Goal: Task Accomplishment & Management: Use online tool/utility

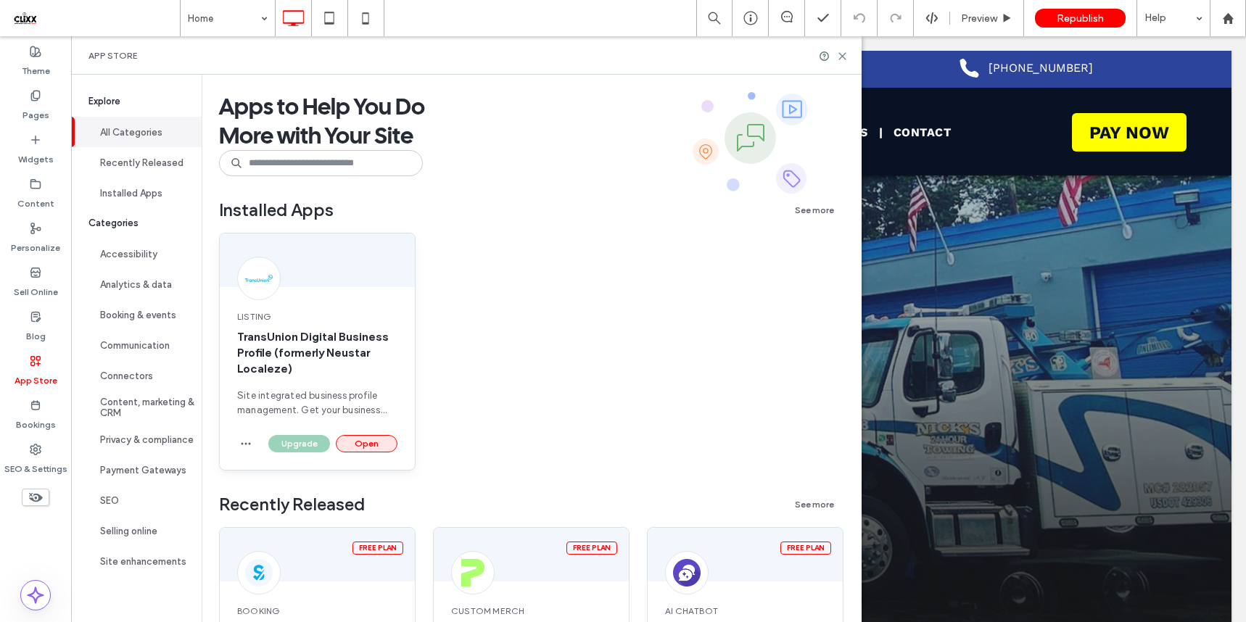
click at [350, 441] on button "Open" at bounding box center [367, 443] width 62 height 17
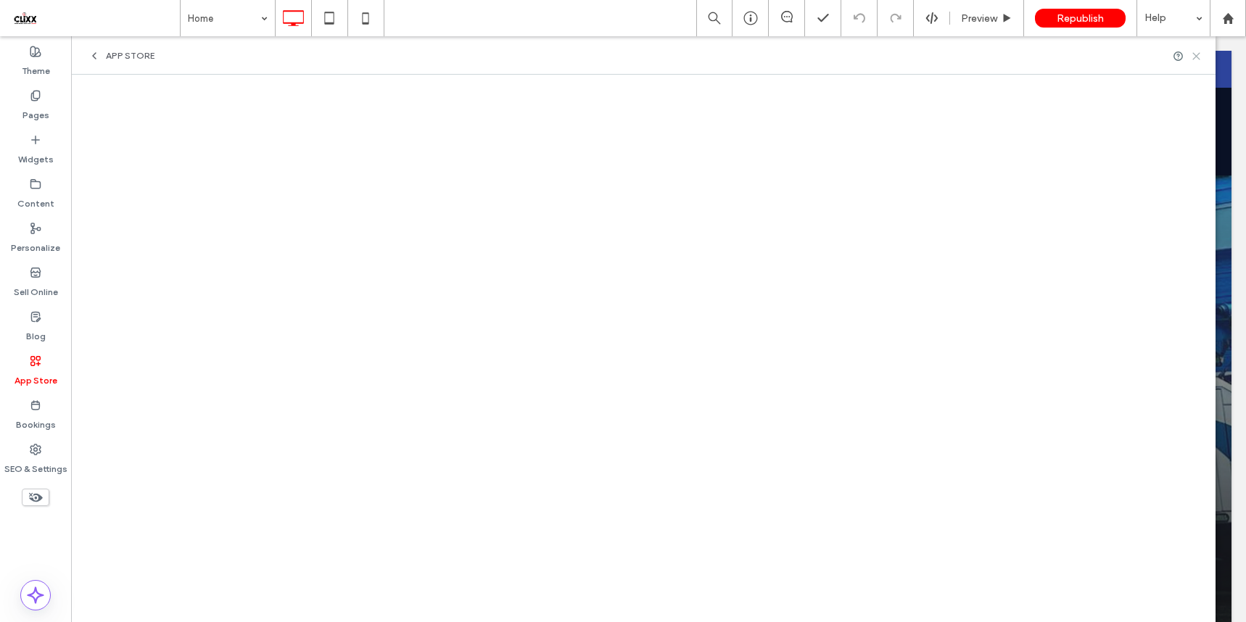
click at [1195, 58] on icon at bounding box center [1196, 56] width 11 height 11
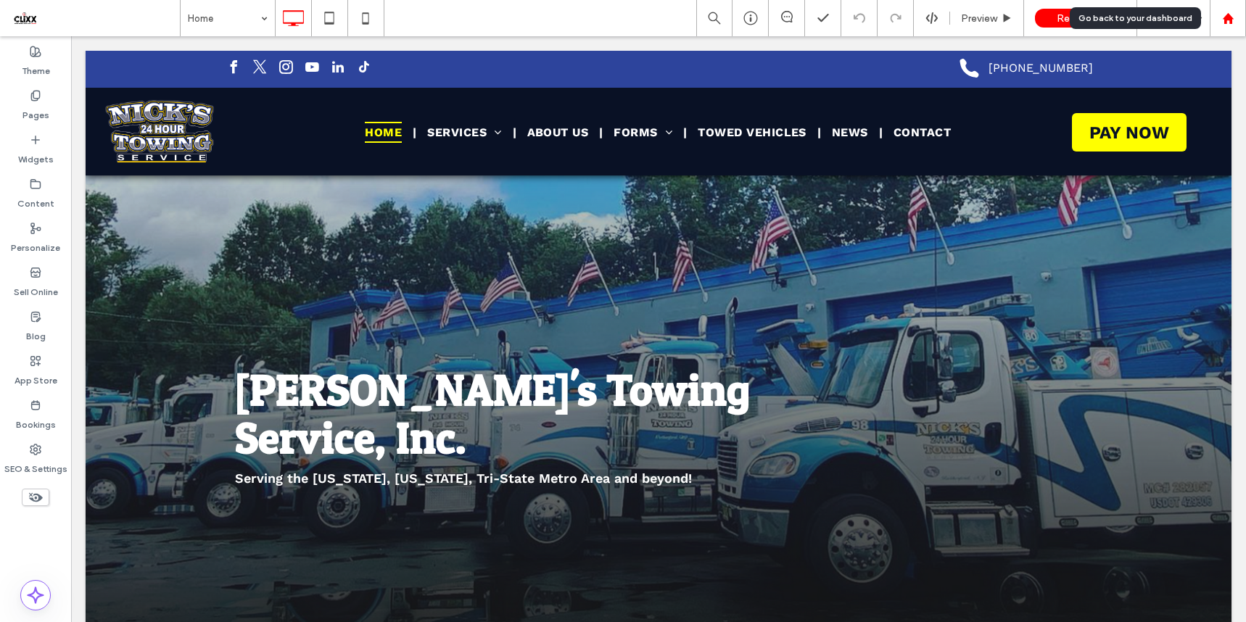
click at [1229, 25] on div at bounding box center [1228, 18] width 36 height 36
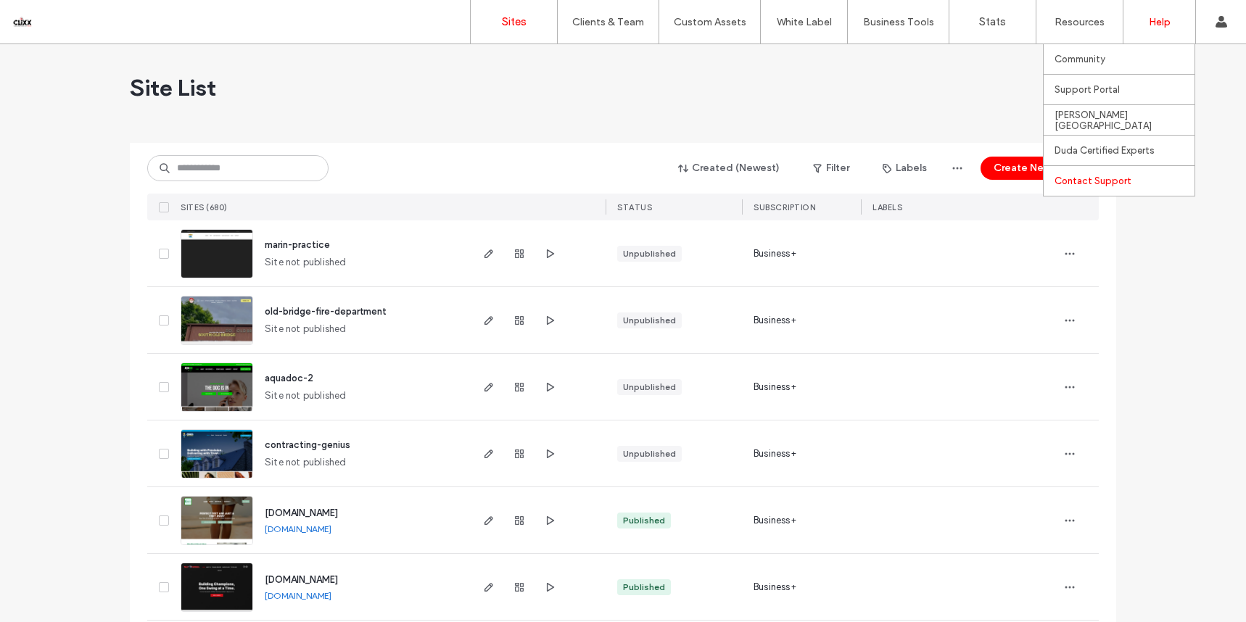
click at [1075, 181] on label "Contact Support" at bounding box center [1092, 181] width 77 height 11
click at [1155, 22] on label "Help" at bounding box center [1160, 22] width 22 height 12
click at [1106, 182] on label "Contact Support" at bounding box center [1092, 181] width 77 height 11
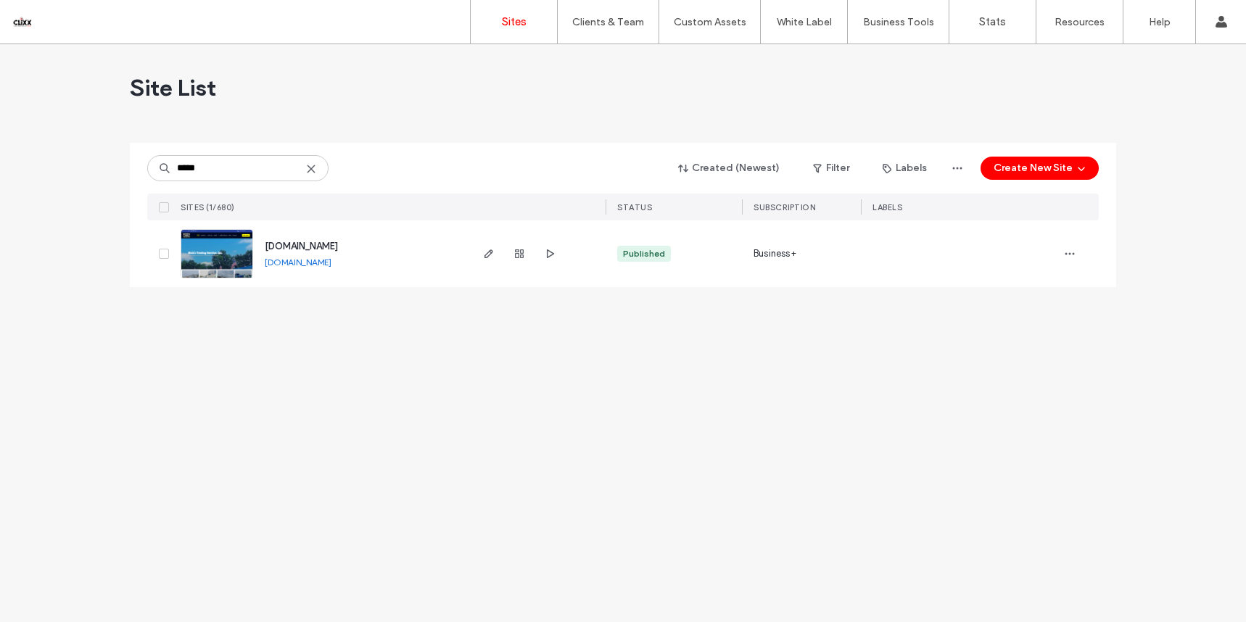
type input "*****"
click at [329, 244] on span "www.nickstowingservice.com" at bounding box center [301, 246] width 73 height 11
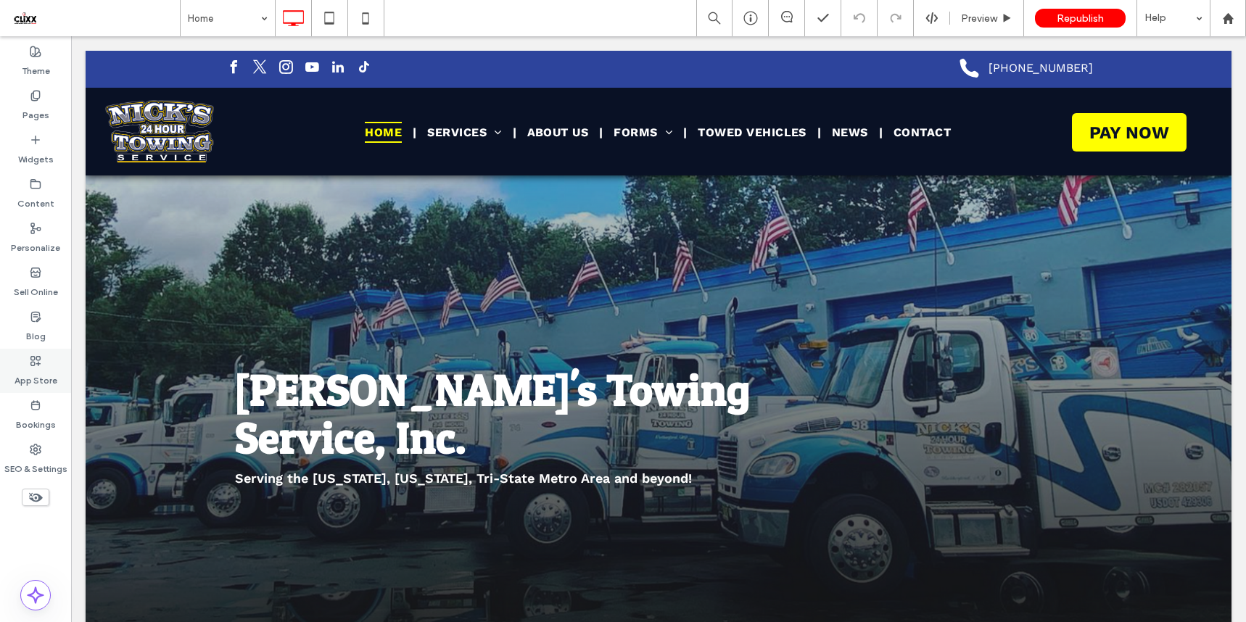
click at [45, 373] on label "App Store" at bounding box center [36, 377] width 43 height 20
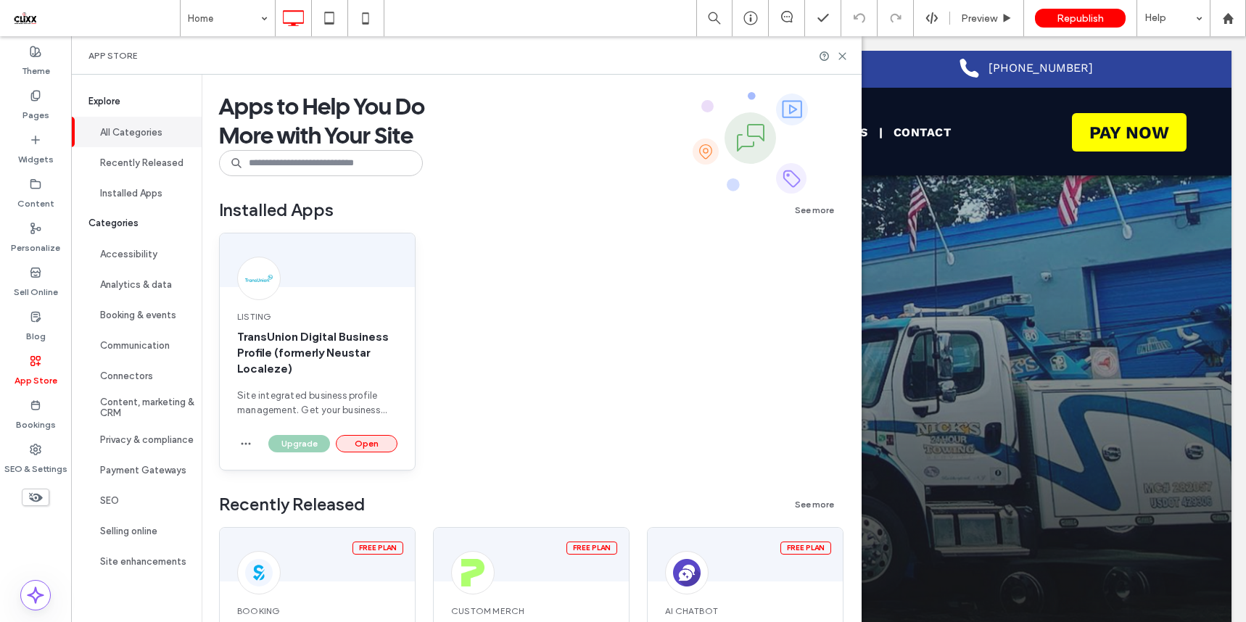
click at [370, 452] on button "Open" at bounding box center [367, 443] width 62 height 17
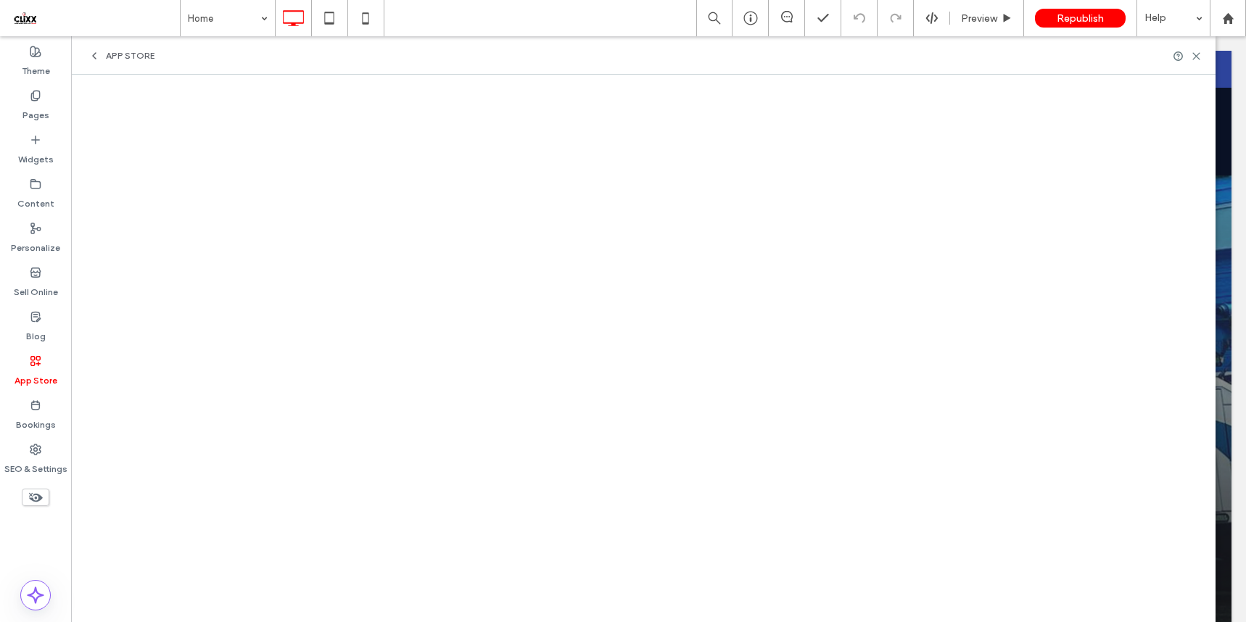
click at [110, 60] on span "App Store" at bounding box center [130, 56] width 49 height 12
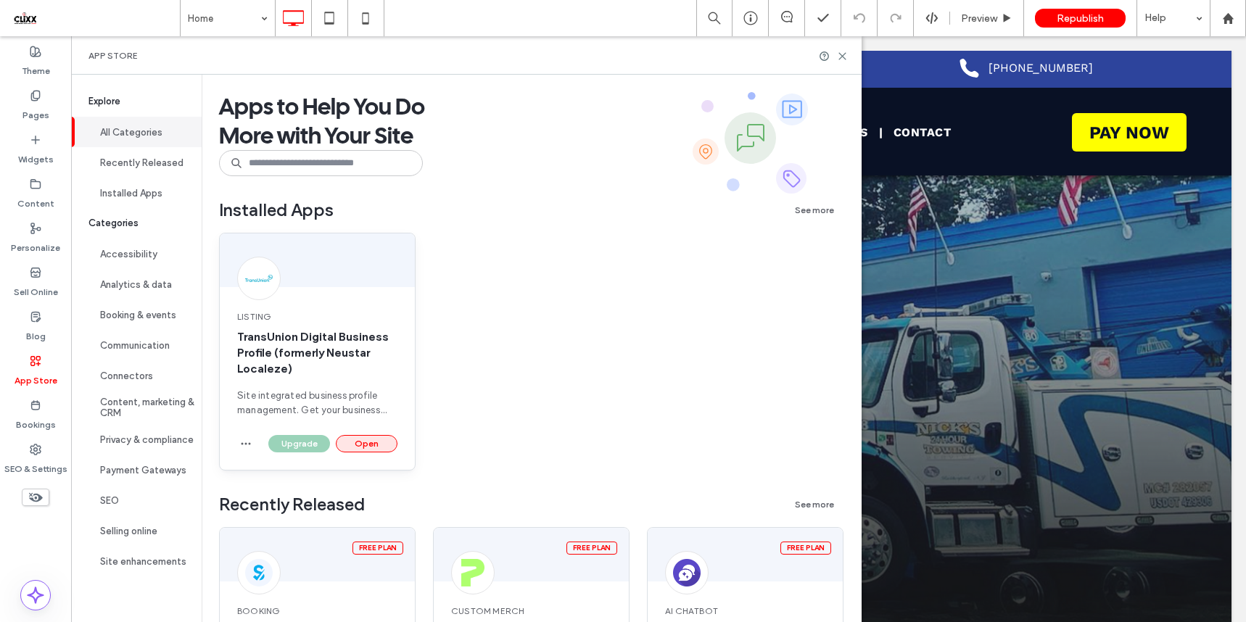
click at [359, 445] on button "Open" at bounding box center [367, 443] width 62 height 17
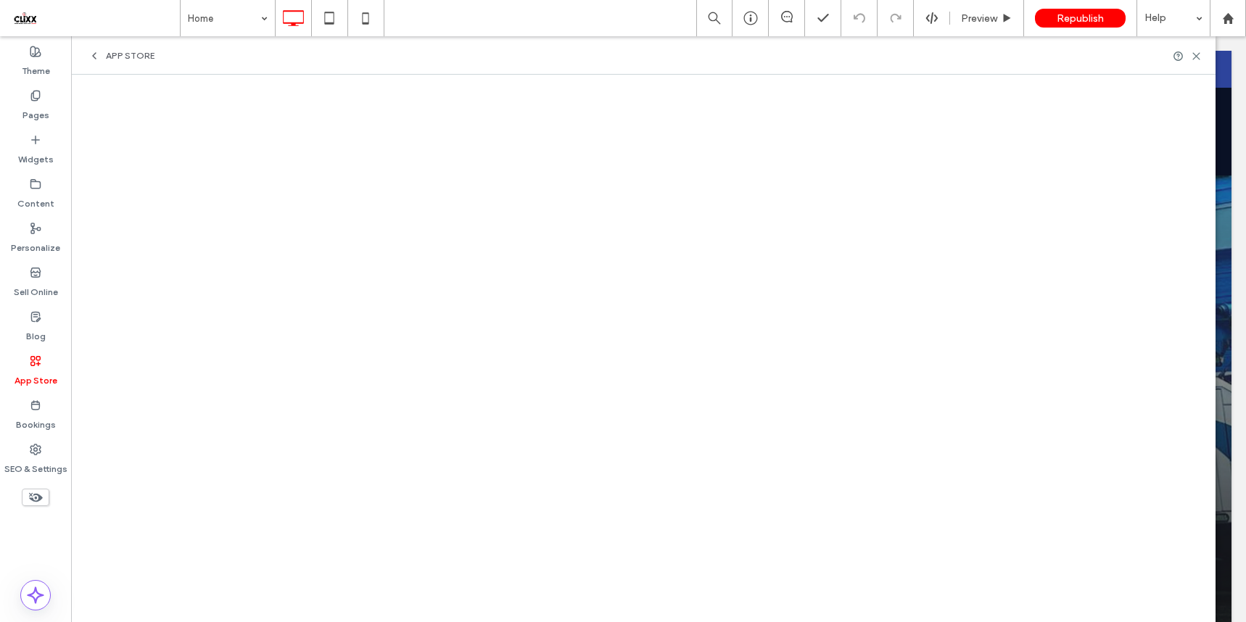
click at [122, 62] on div "App Store" at bounding box center [643, 55] width 1144 height 38
click at [123, 58] on span "App Store" at bounding box center [130, 56] width 49 height 12
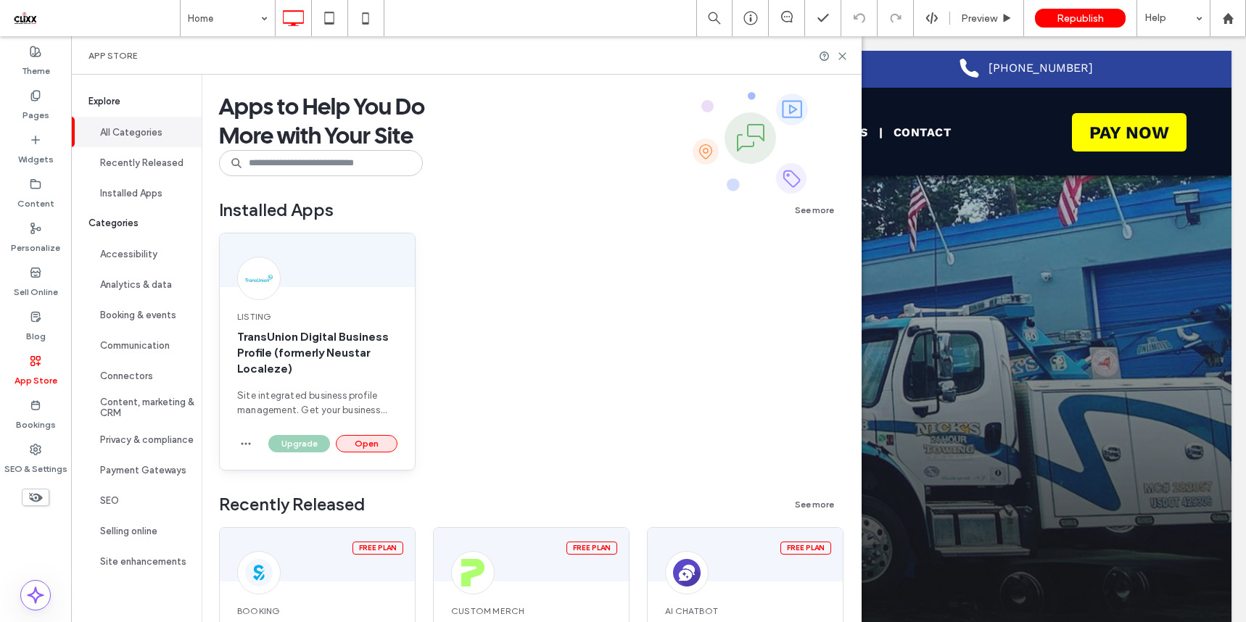
click at [360, 439] on button "Open" at bounding box center [367, 443] width 62 height 17
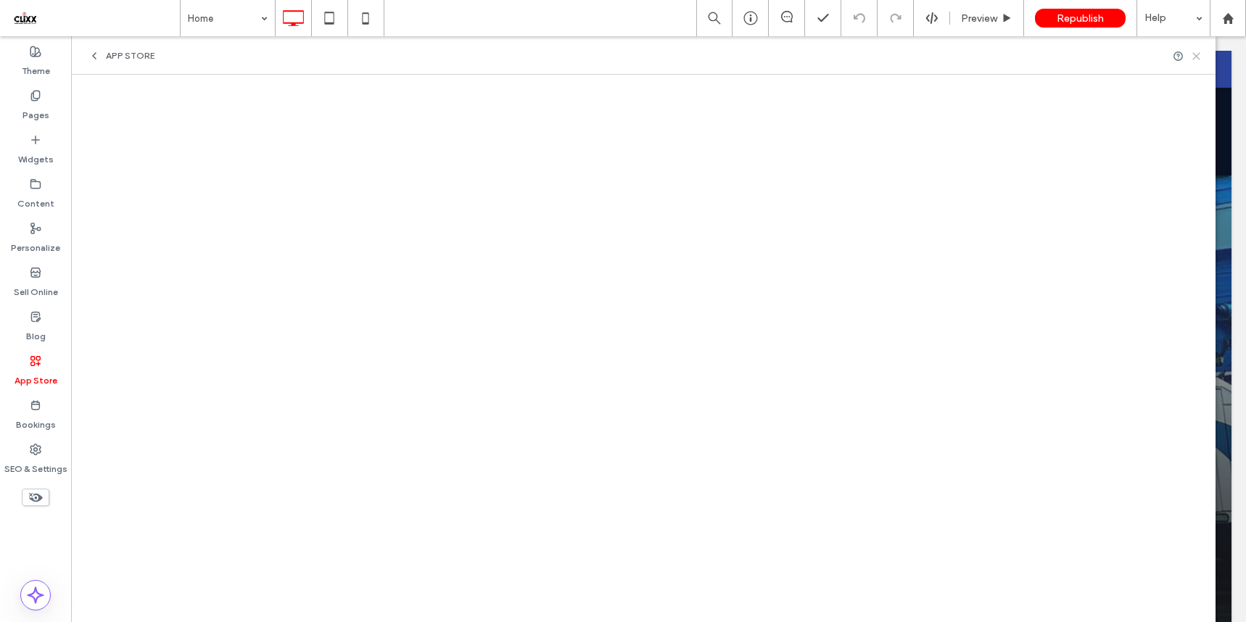
click at [1202, 55] on div "App Store" at bounding box center [643, 55] width 1144 height 38
drag, startPoint x: 1197, startPoint y: 57, endPoint x: 1128, endPoint y: 19, distance: 77.9
click at [1197, 57] on use at bounding box center [1196, 56] width 7 height 7
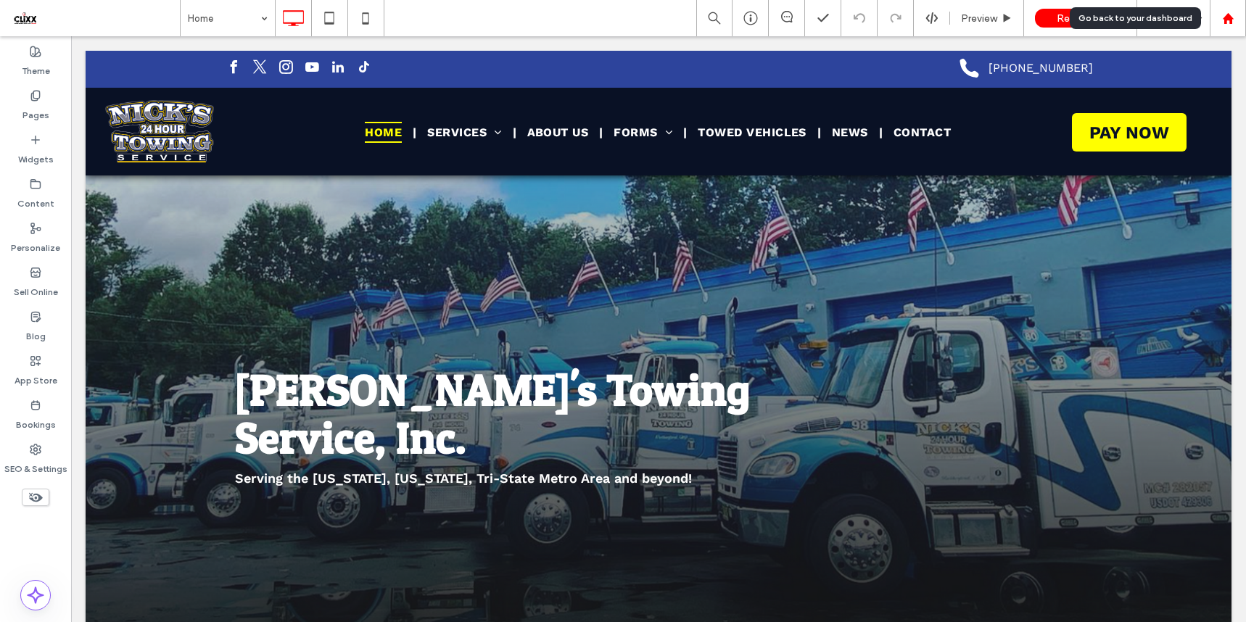
click at [1231, 12] on icon at bounding box center [1228, 18] width 12 height 12
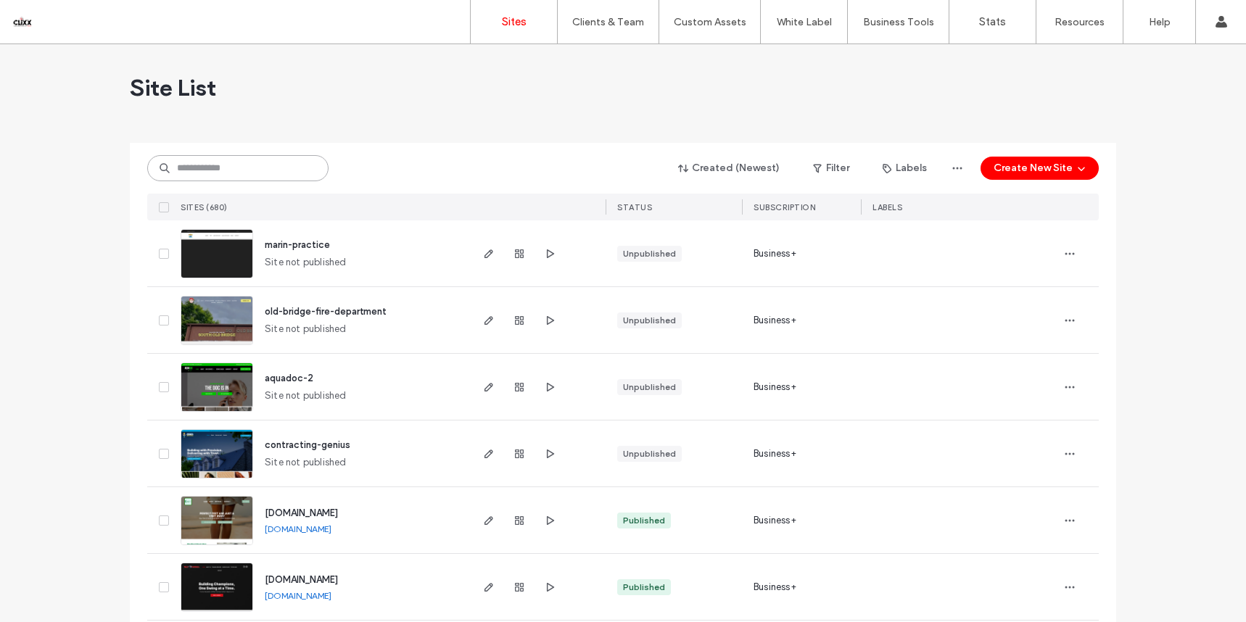
click at [242, 180] on input at bounding box center [237, 168] width 181 height 26
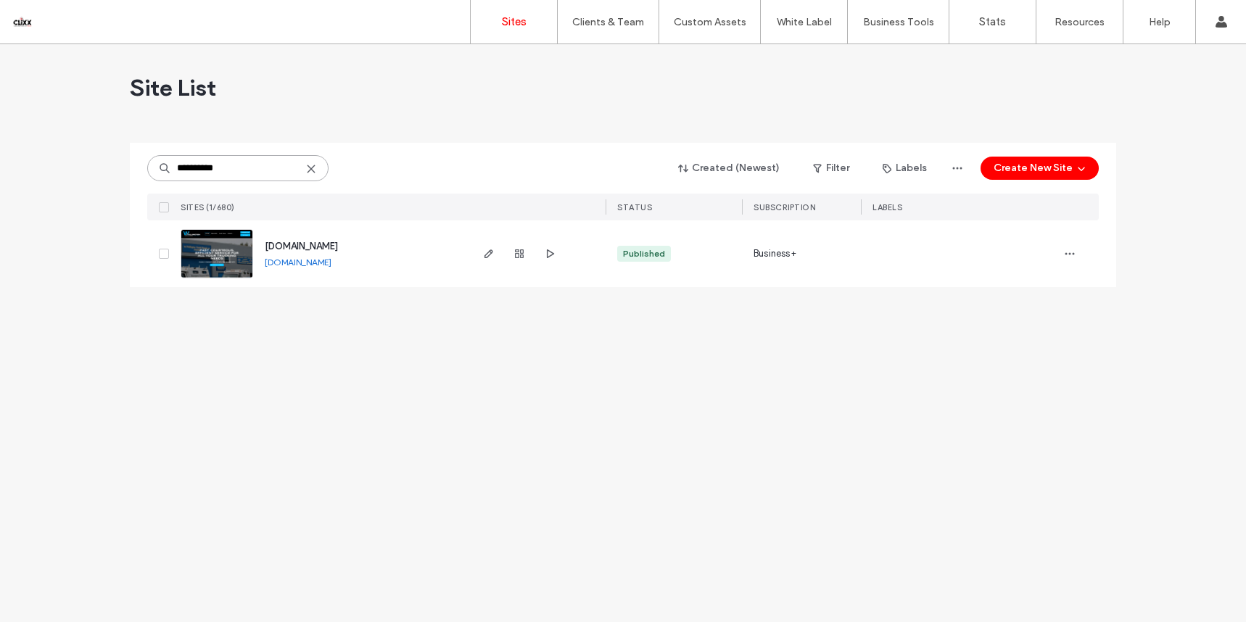
type input "**********"
click at [310, 247] on span "[DOMAIN_NAME]" at bounding box center [301, 246] width 73 height 11
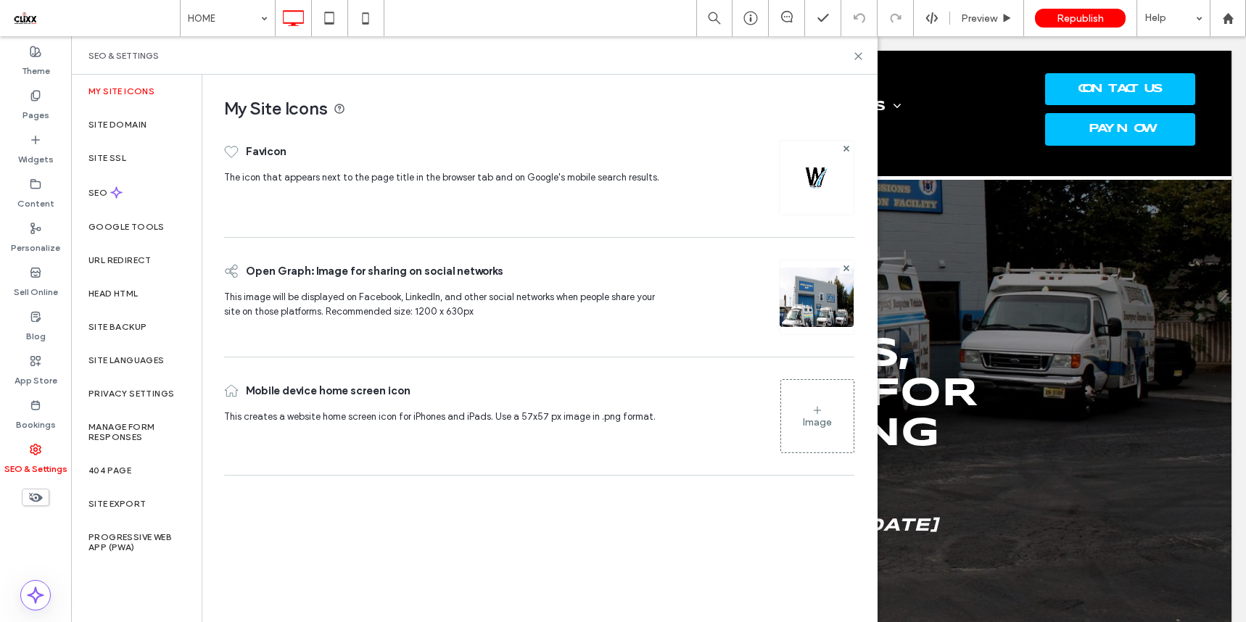
click at [38, 371] on label "App Store" at bounding box center [36, 377] width 43 height 20
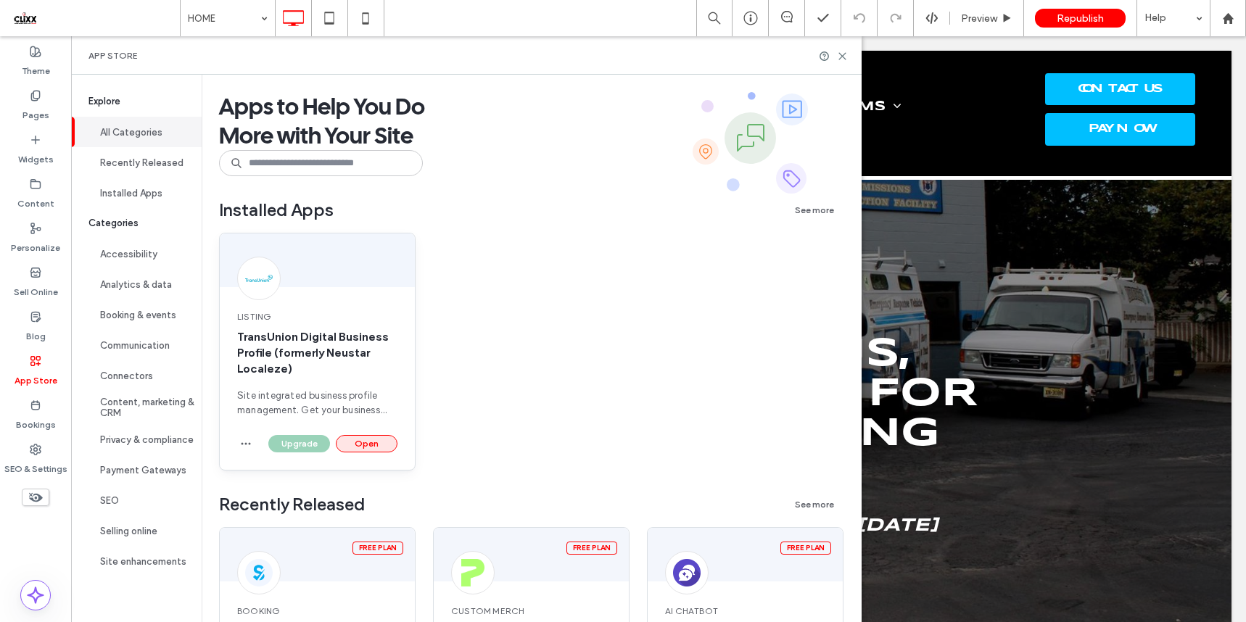
click at [355, 447] on button "Open" at bounding box center [367, 443] width 62 height 17
